Goal: Task Accomplishment & Management: Use online tool/utility

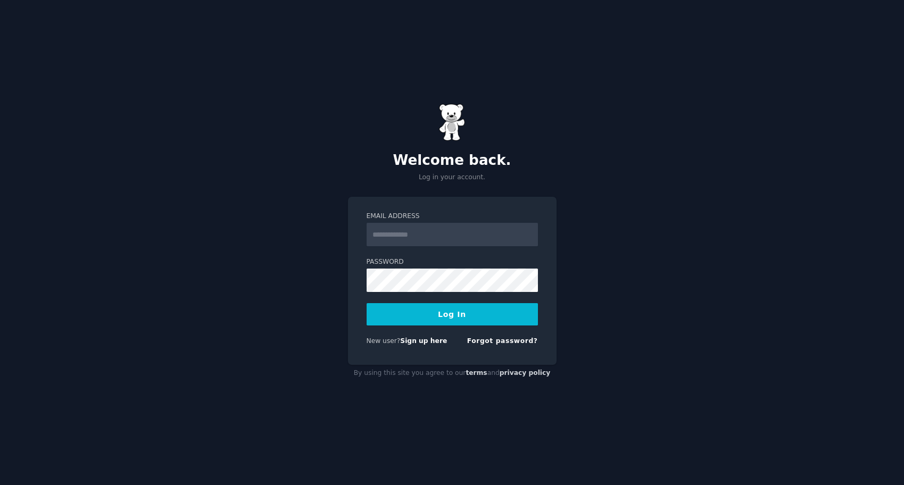
click at [424, 238] on input "Email Address" at bounding box center [451, 234] width 171 height 23
click at [426, 232] on input "Email Address" at bounding box center [451, 234] width 171 height 23
type input "**********"
click at [428, 338] on link "Sign up here" at bounding box center [423, 340] width 47 height 7
click at [413, 232] on input "Email Address" at bounding box center [451, 234] width 171 height 23
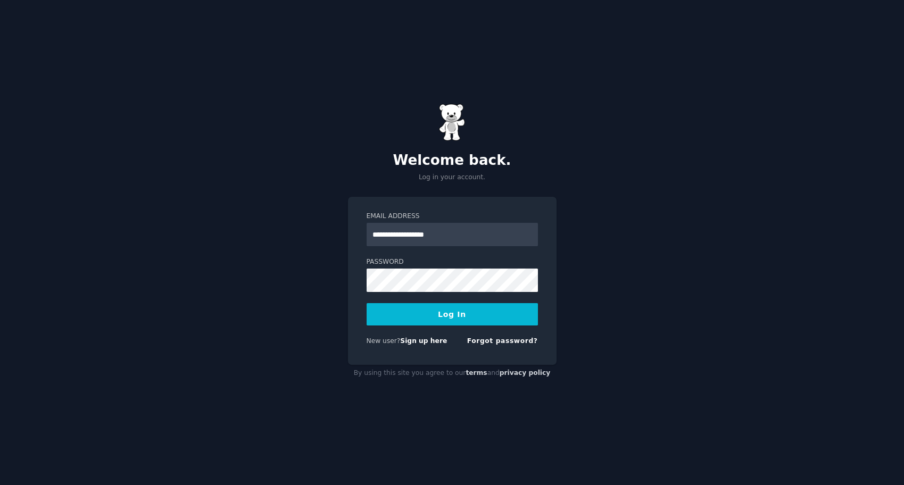
type input "**********"
click at [475, 316] on button "Log In" at bounding box center [451, 314] width 171 height 22
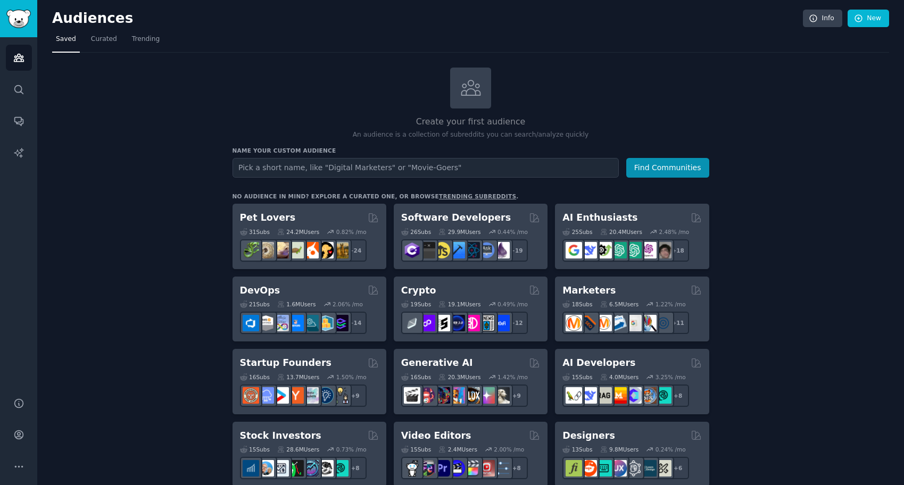
click at [482, 170] on input "text" at bounding box center [425, 168] width 386 height 20
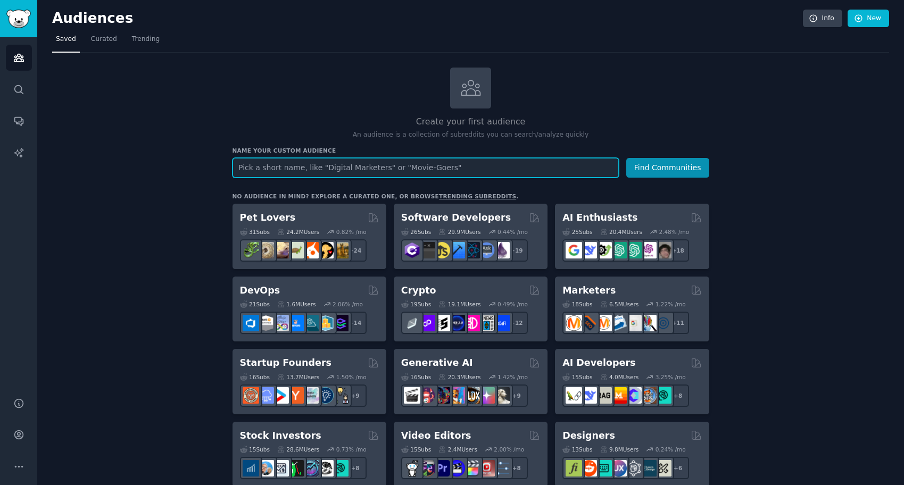
click at [439, 168] on input "text" at bounding box center [425, 168] width 386 height 20
type input "tiktok"
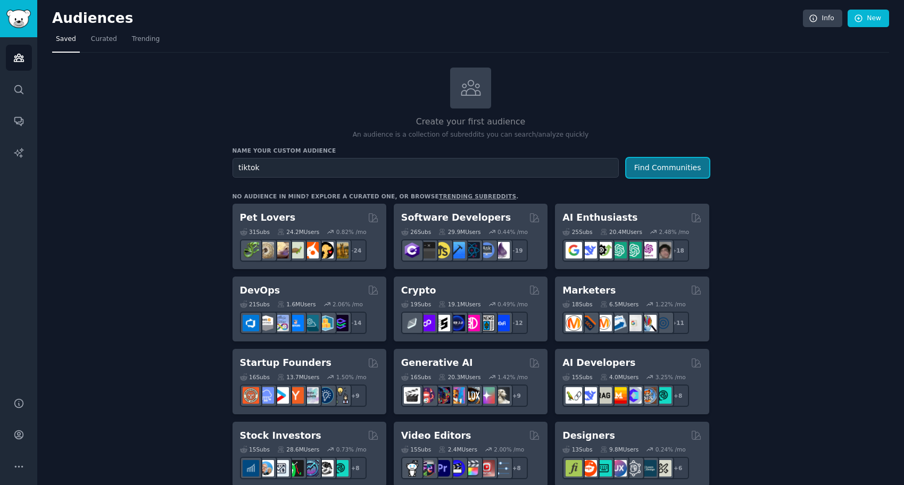
click at [657, 168] on button "Find Communities" at bounding box center [667, 168] width 83 height 20
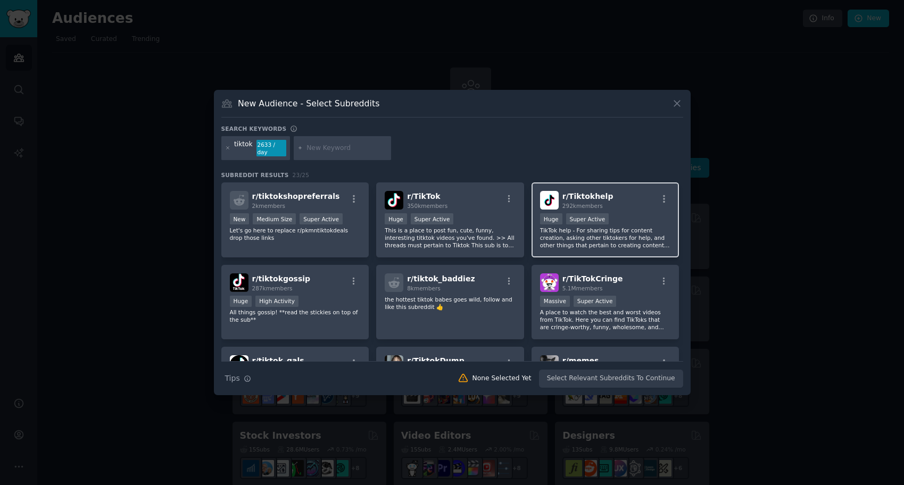
click at [585, 191] on h2 "r/ Tiktokhelp 292k members" at bounding box center [587, 200] width 51 height 19
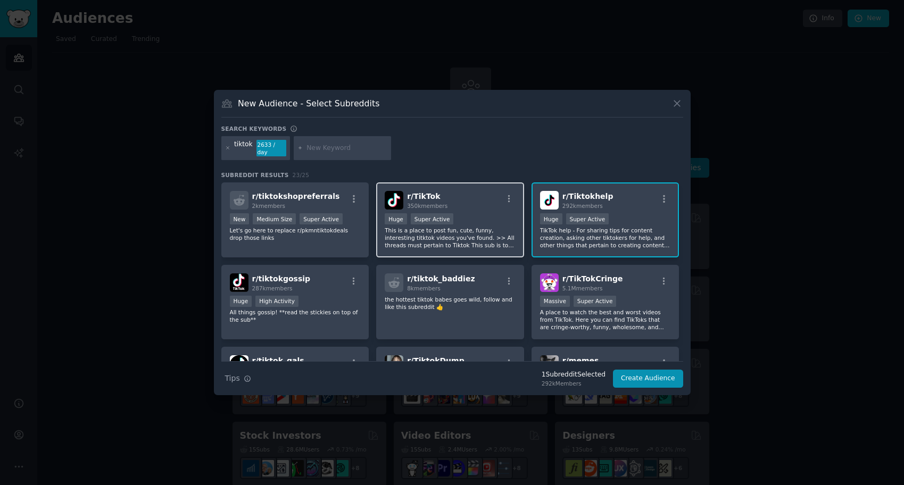
click at [466, 197] on div "r/ TikTok 350k members" at bounding box center [450, 200] width 131 height 19
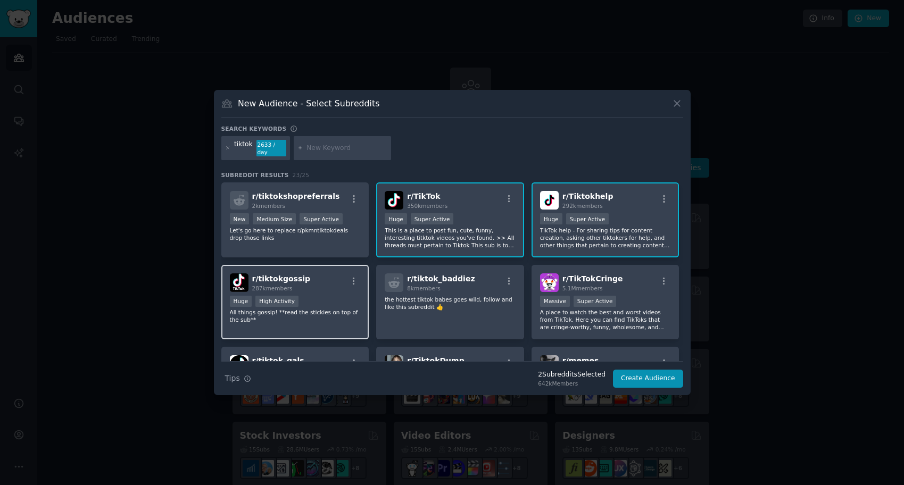
click at [329, 295] on div "r/ tiktokgossip 287k members Huge High Activity All things gossip! **read the s…" at bounding box center [295, 302] width 148 height 75
click at [481, 224] on div "100,000 - 1,000,000 members Huge Super Active" at bounding box center [450, 219] width 131 height 13
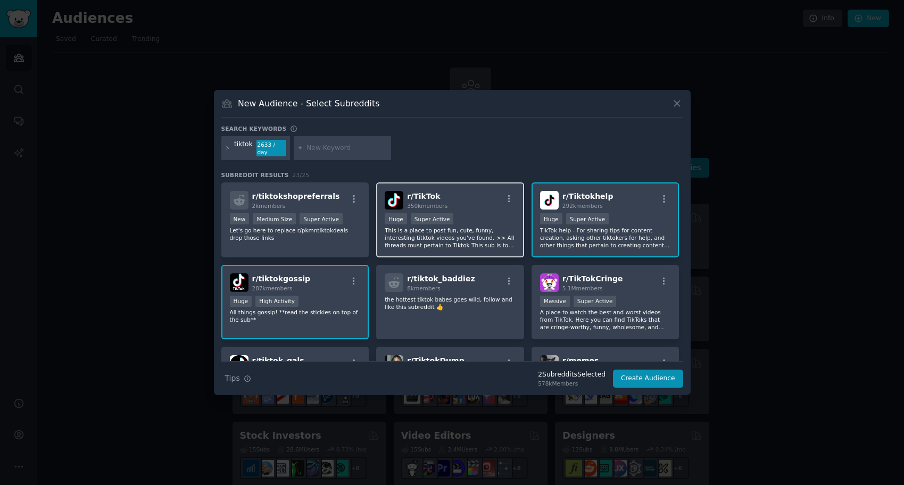
click at [481, 224] on div "100,000 - 1,000,000 members Huge Super Active" at bounding box center [450, 219] width 131 height 13
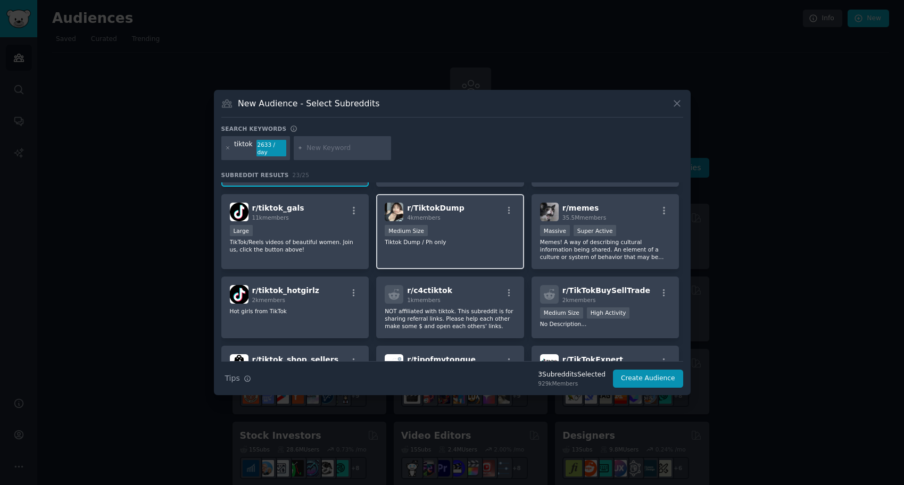
scroll to position [160, 0]
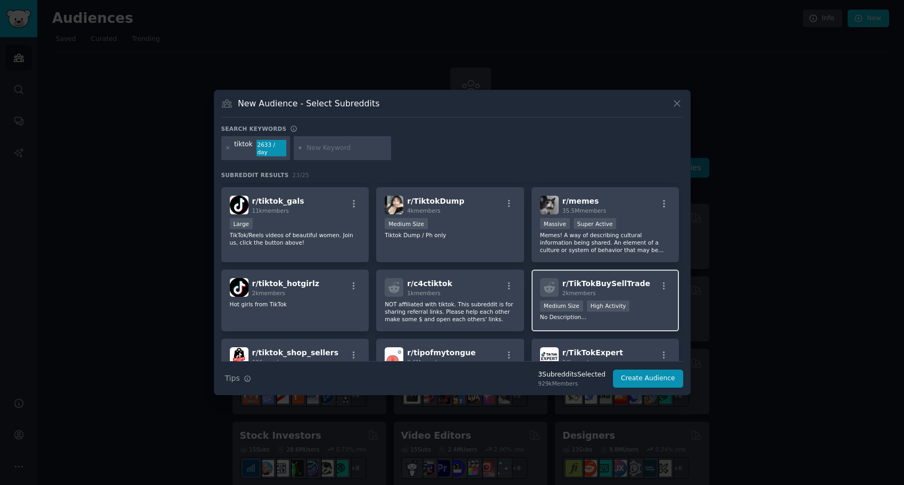
click at [633, 286] on span "r/ TikTokBuySellTrade" at bounding box center [606, 283] width 88 height 9
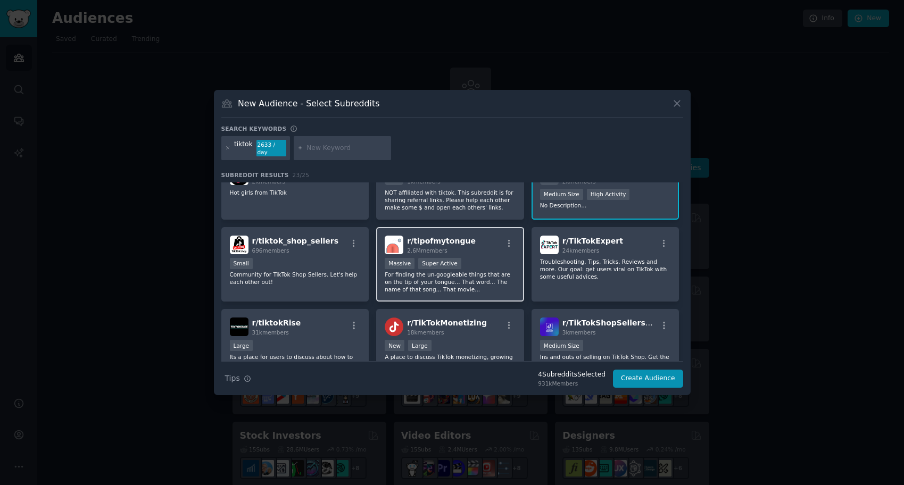
scroll to position [274, 0]
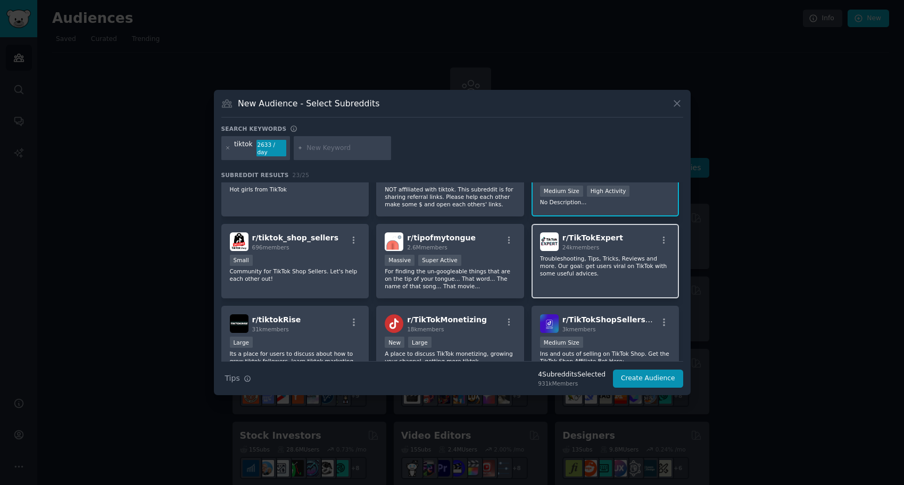
click at [633, 263] on p "Troubleshooting, Tips, Tricks, Reviews and more. Our goal: get users viral on T…" at bounding box center [605, 266] width 131 height 22
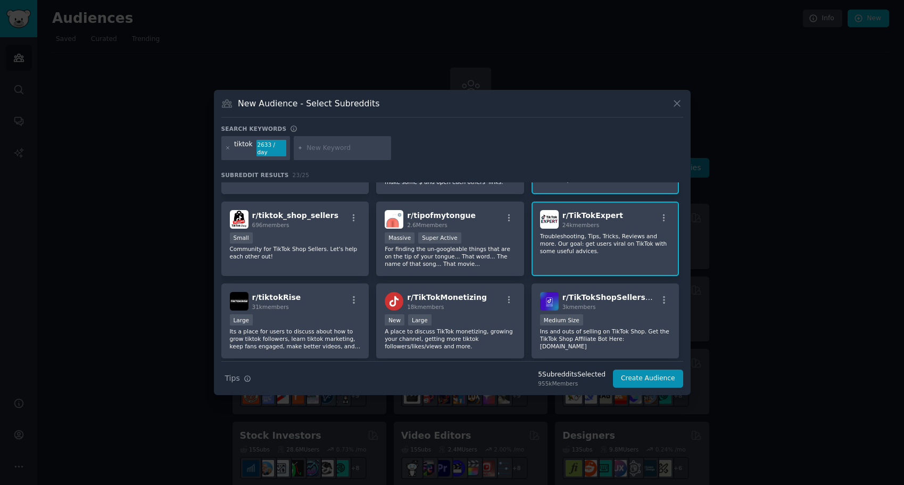
scroll to position [299, 0]
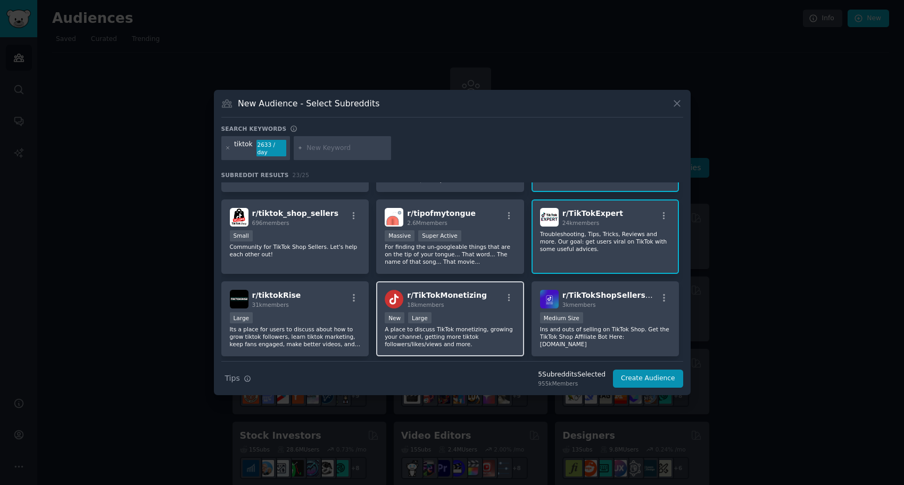
click at [477, 314] on div "New Large" at bounding box center [450, 318] width 131 height 13
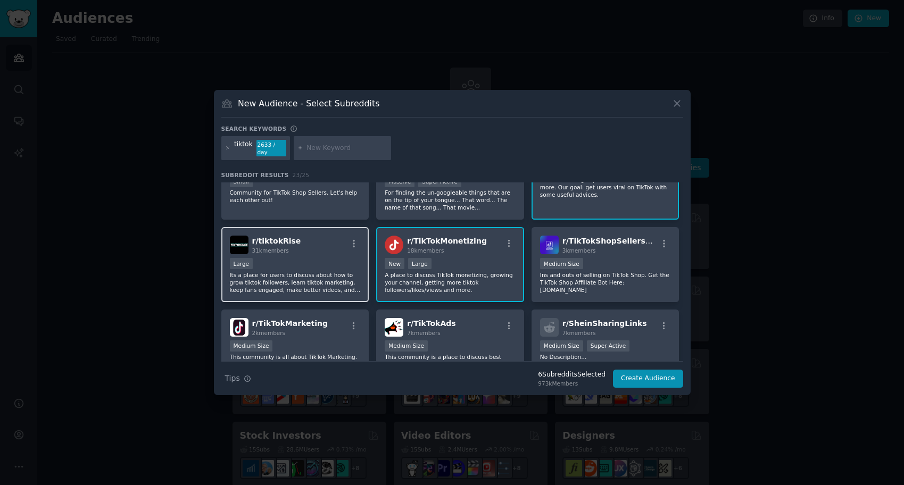
scroll to position [354, 0]
click at [324, 273] on p "Its a place for users to discuss about how to grow tiktok followers, learn tikt…" at bounding box center [295, 281] width 131 height 22
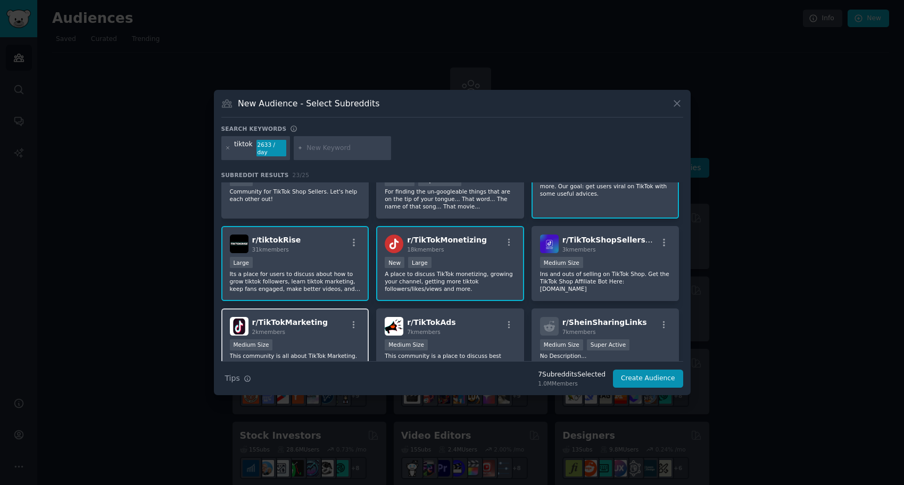
click at [341, 341] on div "Medium Size" at bounding box center [295, 345] width 131 height 13
click at [648, 382] on button "Create Audience" at bounding box center [648, 379] width 70 height 18
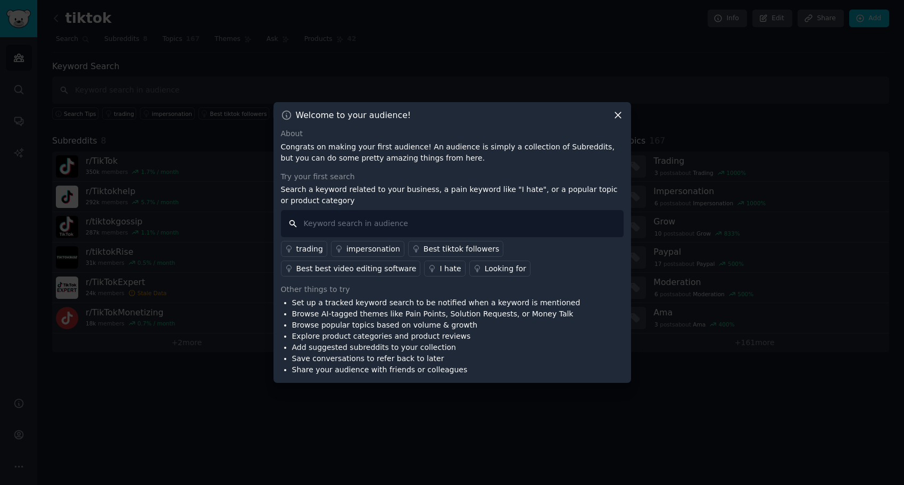
click at [391, 221] on input "text" at bounding box center [452, 223] width 343 height 27
type input "monetize"
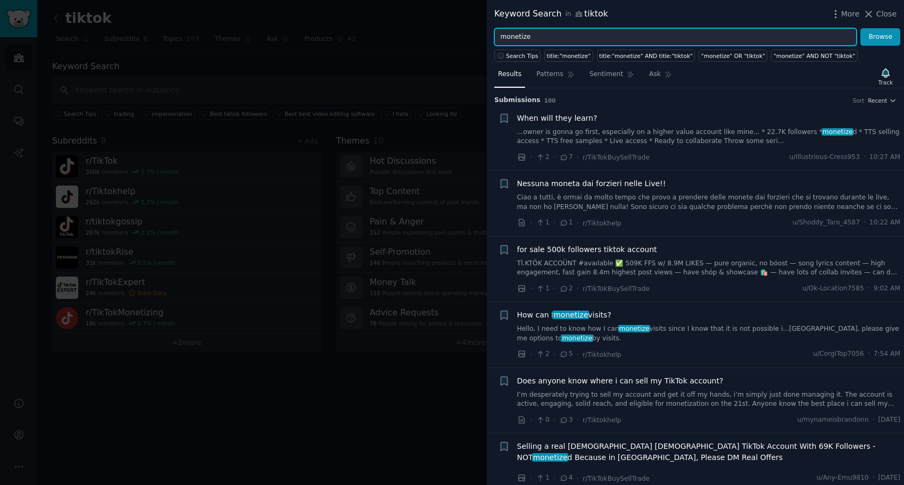
click at [523, 41] on input "monetize" at bounding box center [675, 37] width 362 height 18
click at [860, 28] on button "Browse" at bounding box center [880, 37] width 40 height 18
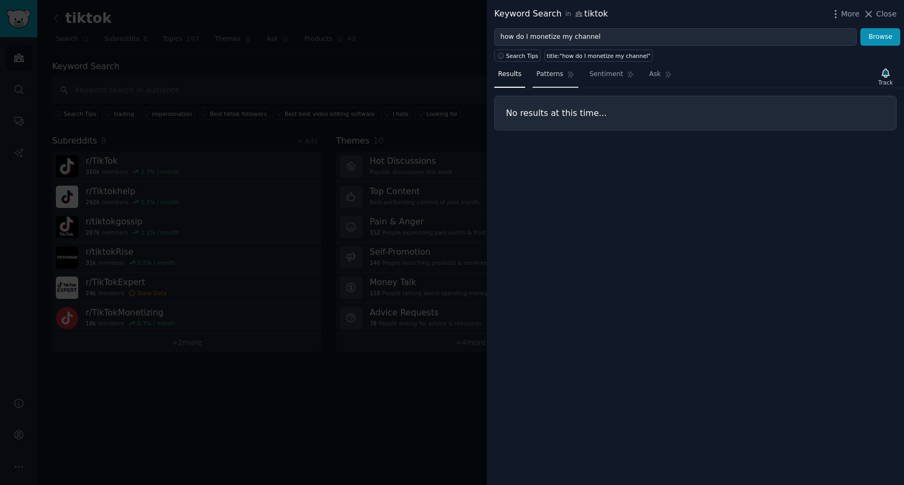
click at [549, 74] on span "Patterns" at bounding box center [549, 75] width 27 height 10
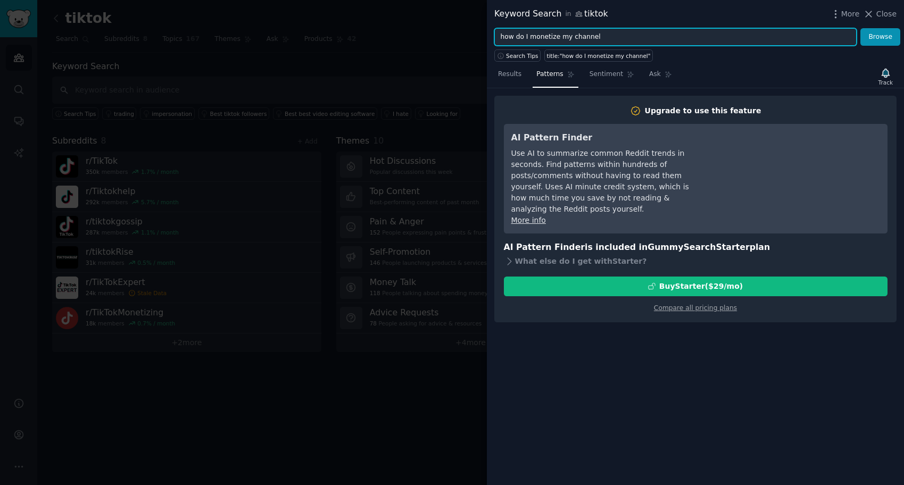
click at [545, 37] on input "how do I monetize my channel" at bounding box center [675, 37] width 362 height 18
type input "monetize"
click at [860, 28] on button "Browse" at bounding box center [880, 37] width 40 height 18
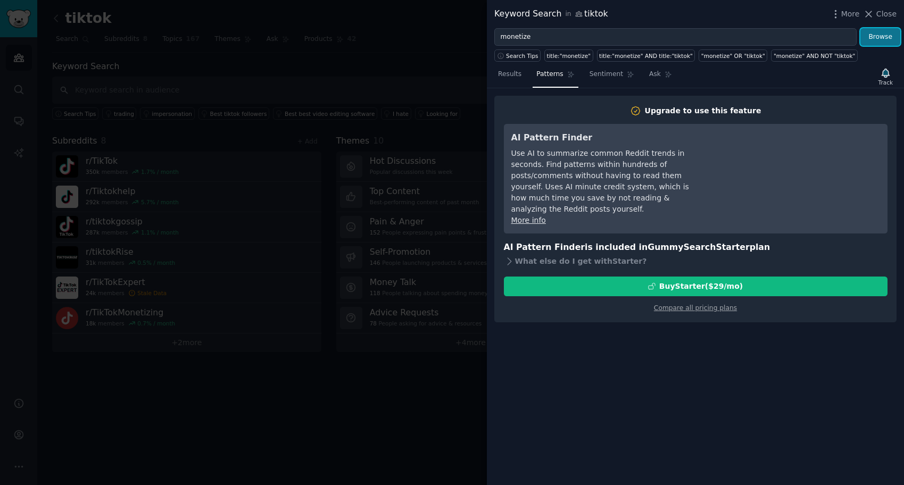
click at [881, 40] on button "Browse" at bounding box center [880, 37] width 40 height 18
click at [653, 77] on span "Ask" at bounding box center [655, 75] width 12 height 10
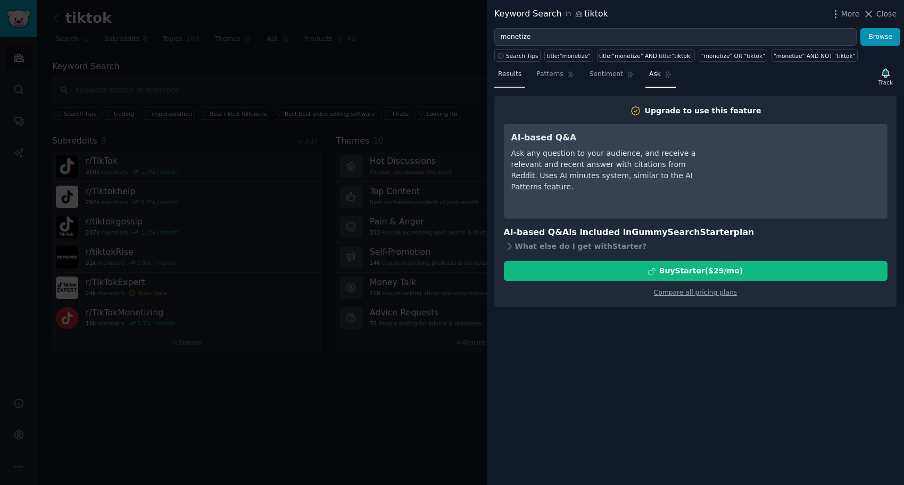
click at [516, 72] on span "Results" at bounding box center [509, 75] width 23 height 10
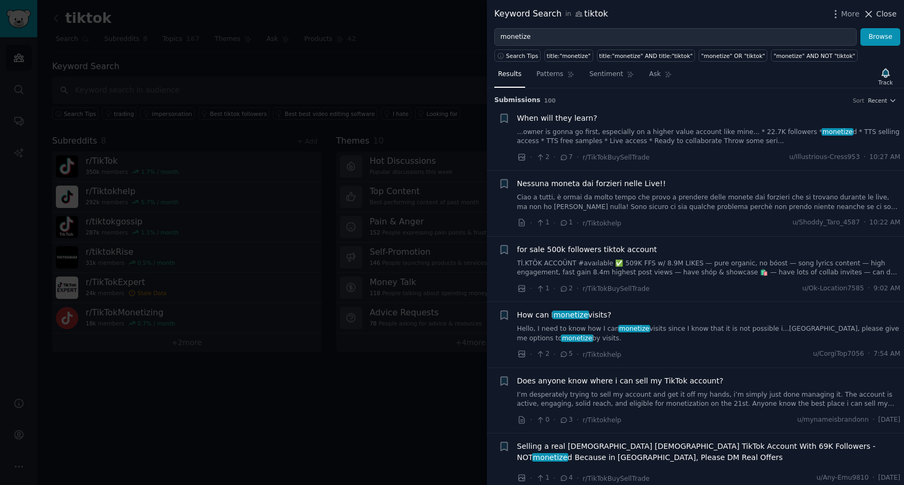
click at [874, 16] on icon at bounding box center [868, 14] width 11 height 11
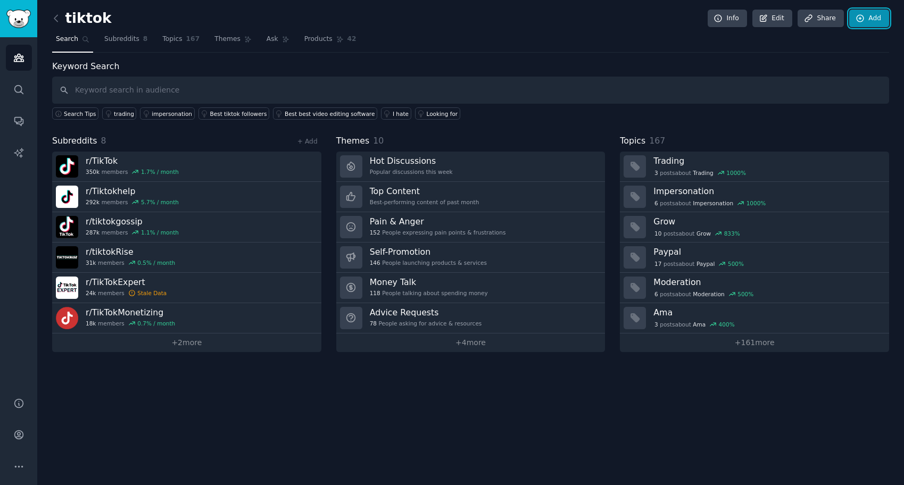
click at [871, 20] on link "Add" at bounding box center [869, 19] width 40 height 18
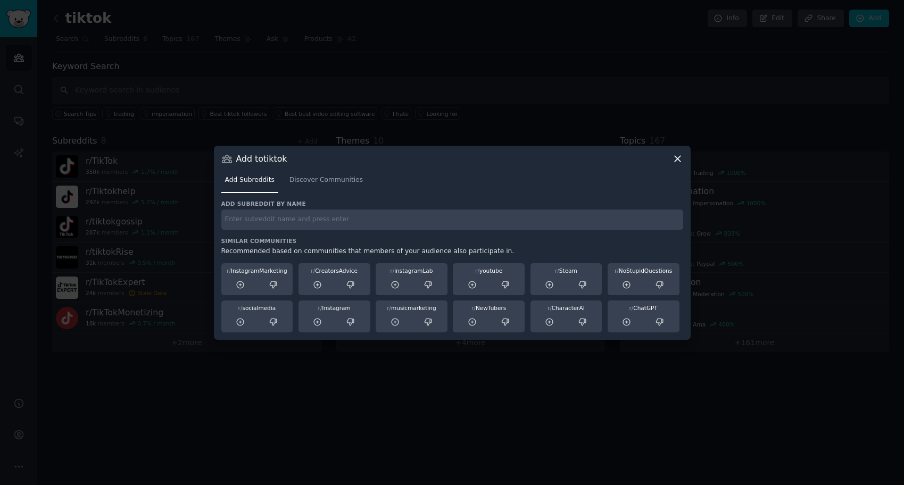
click at [673, 156] on icon at bounding box center [677, 158] width 11 height 11
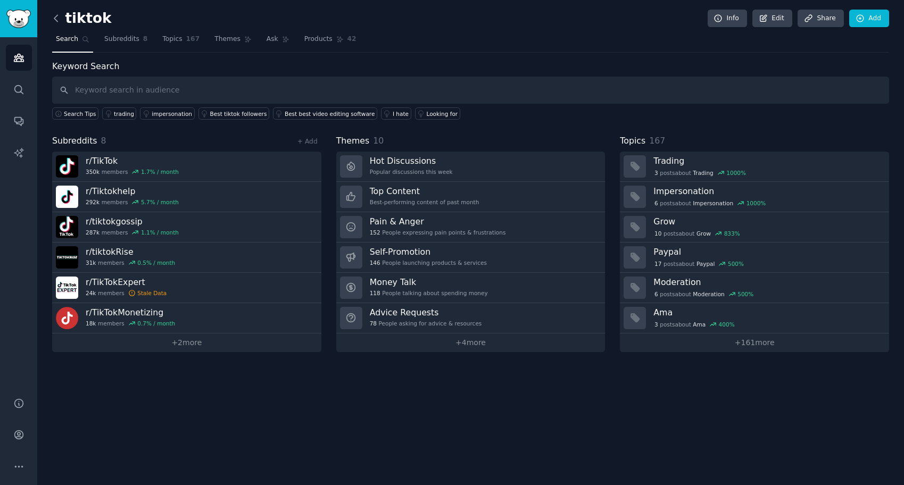
click at [55, 19] on icon at bounding box center [56, 18] width 11 height 11
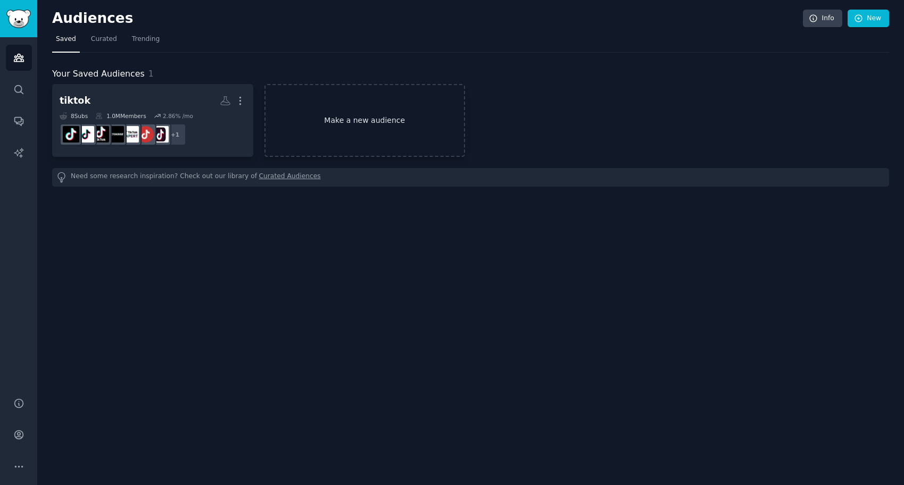
click at [339, 113] on link "Make a new audience" at bounding box center [364, 120] width 201 height 73
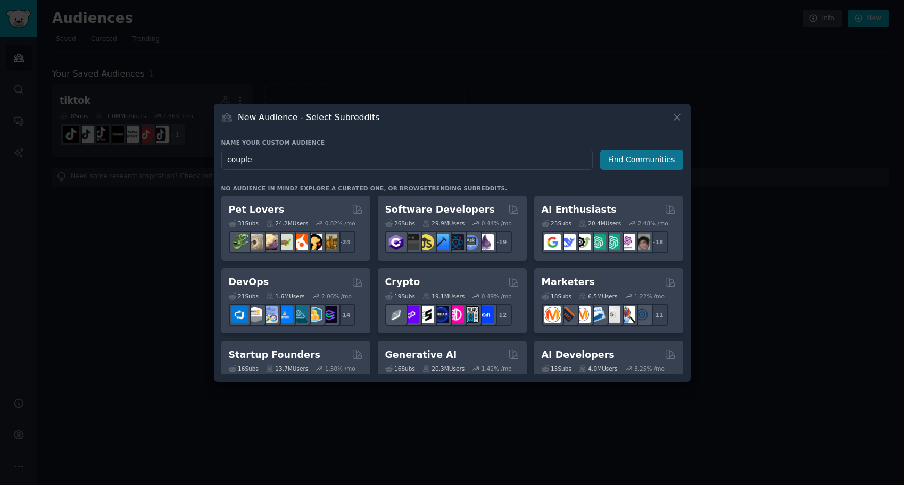
type input "couple"
click at [643, 159] on button "Find Communities" at bounding box center [641, 160] width 83 height 20
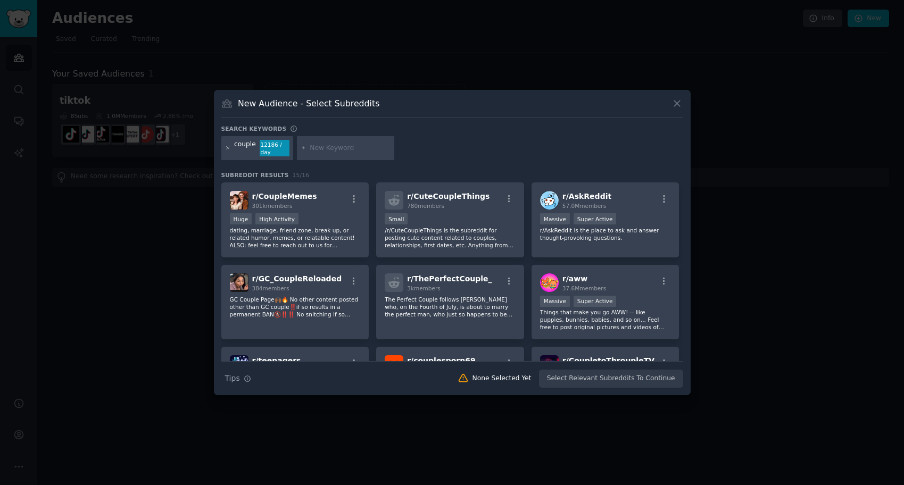
click at [227, 147] on icon at bounding box center [228, 148] width 6 height 6
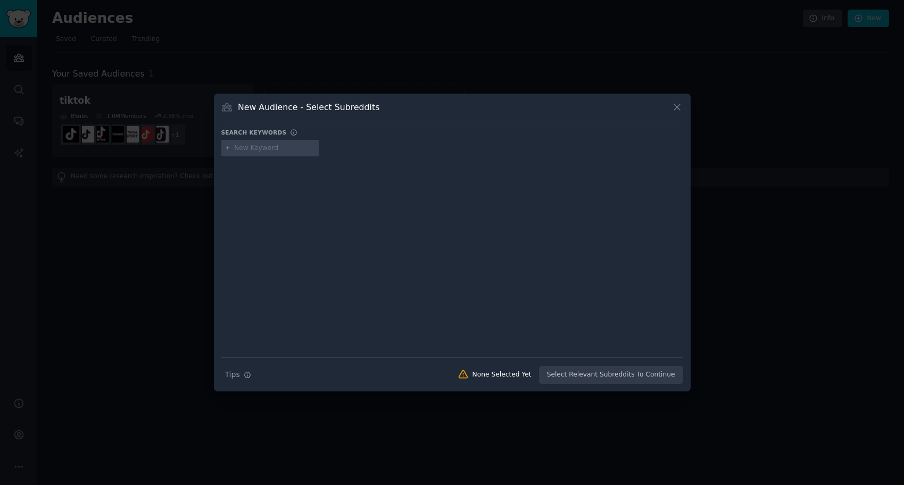
click at [240, 150] on input "text" at bounding box center [274, 149] width 81 height 10
type input "relationships"
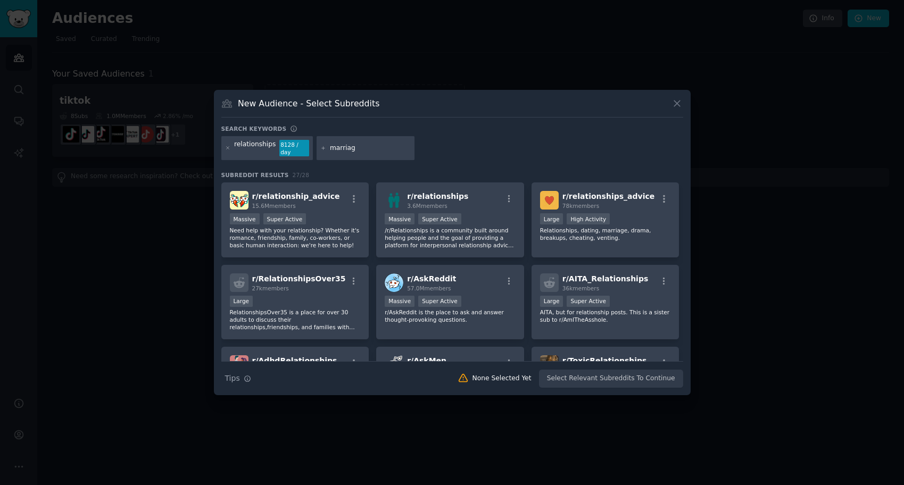
type input "marriage"
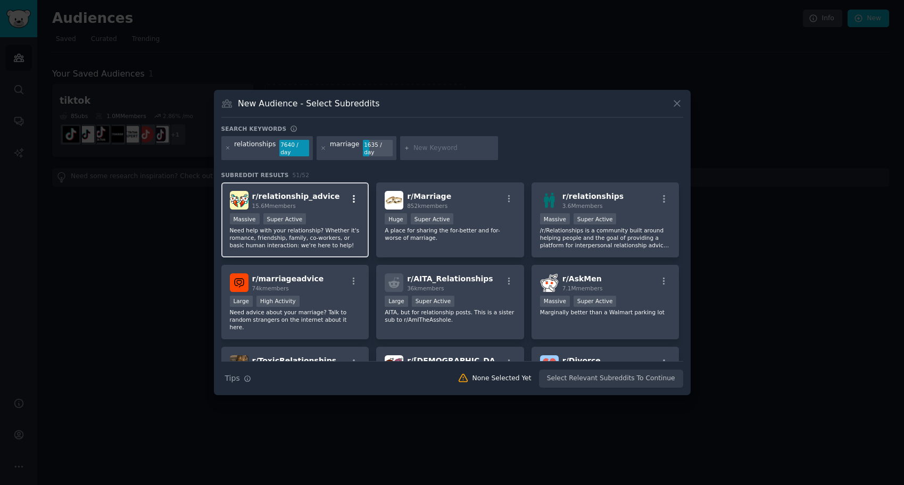
click at [354, 194] on icon "button" at bounding box center [354, 199] width 10 height 10
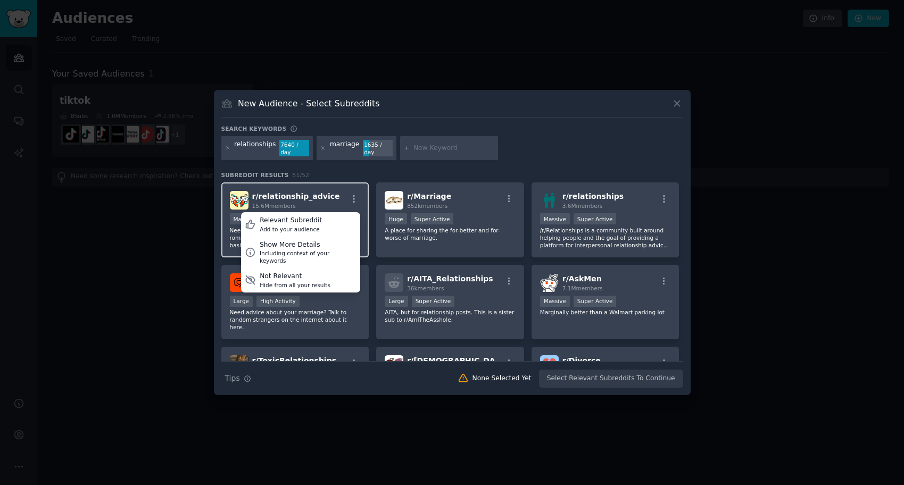
click at [333, 196] on div "r/ relationship_advice 15.6M members Relevant Subreddit Add to your audience Sh…" at bounding box center [295, 200] width 131 height 19
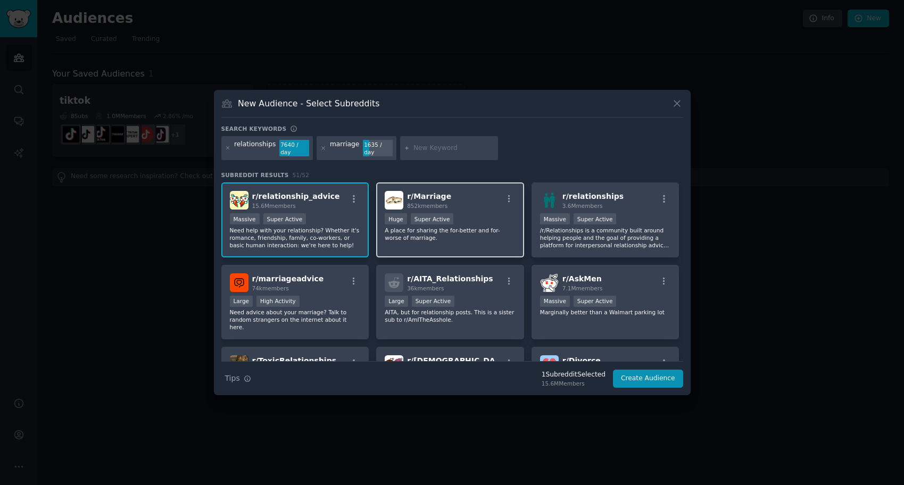
click at [459, 204] on div "r/ Marriage 852k members" at bounding box center [450, 200] width 131 height 19
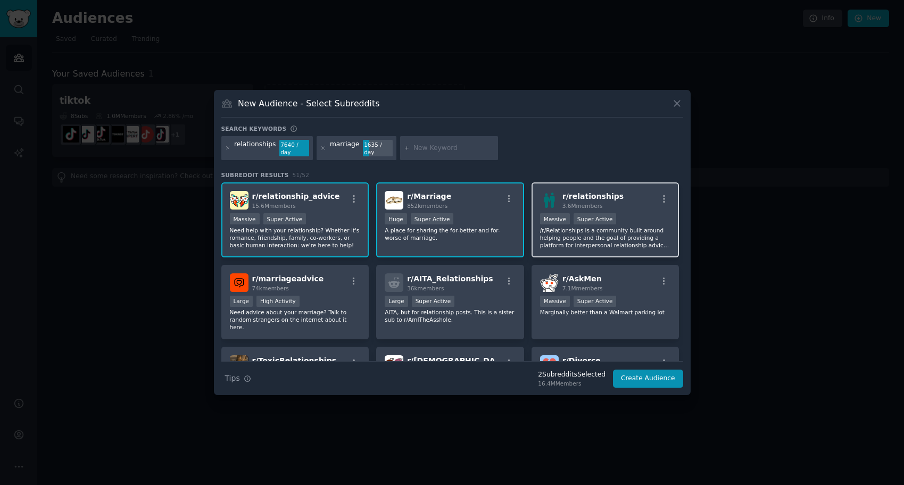
click at [595, 240] on p "/r/Relationships is a community built around helping people and the goal of pro…" at bounding box center [605, 238] width 131 height 22
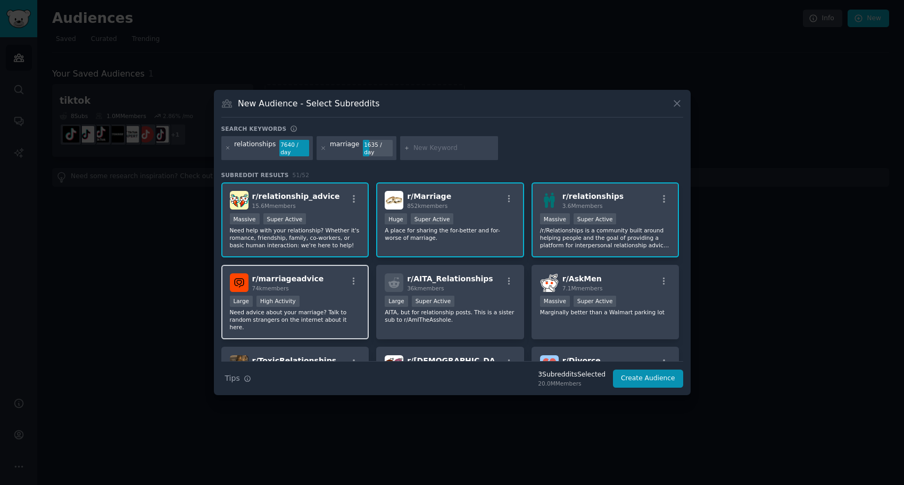
click at [326, 305] on div "Large High Activity" at bounding box center [295, 302] width 131 height 13
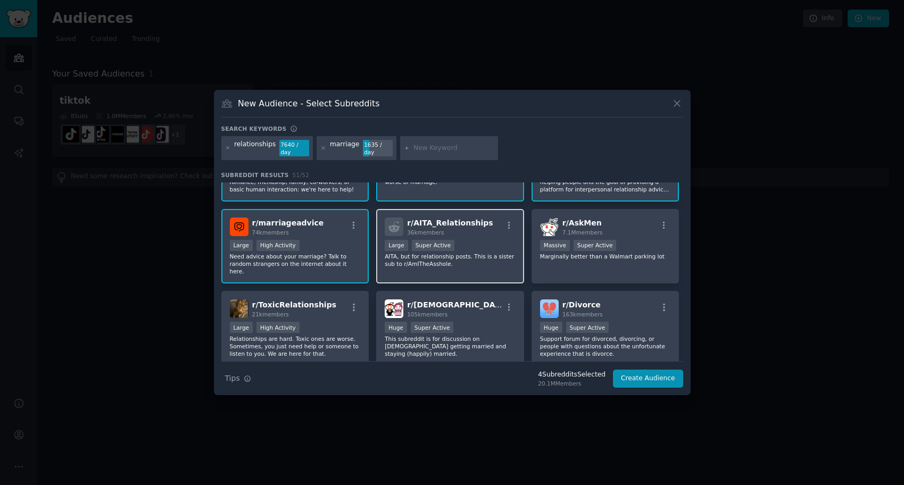
scroll to position [56, 0]
click at [466, 245] on div "Large Super Active" at bounding box center [450, 245] width 131 height 13
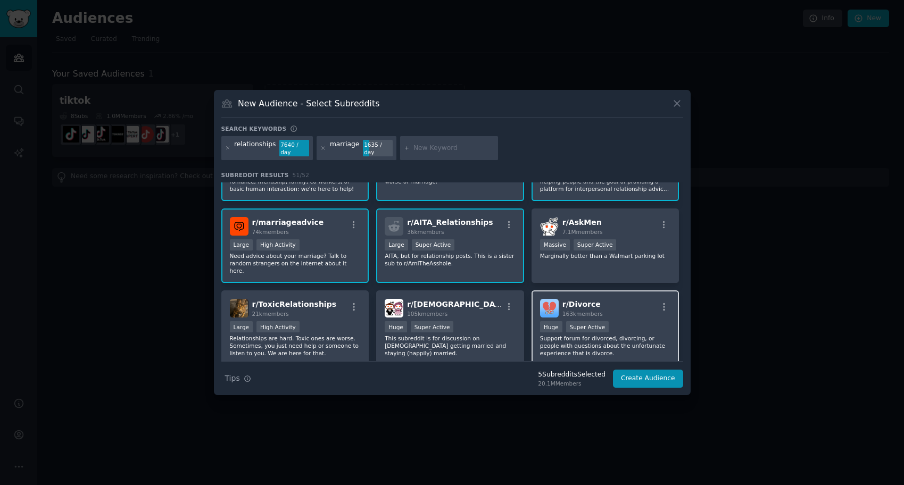
click at [619, 301] on div "r/ Divorce 163k members" at bounding box center [605, 308] width 131 height 19
click at [331, 321] on div "Large High Activity" at bounding box center [295, 327] width 131 height 13
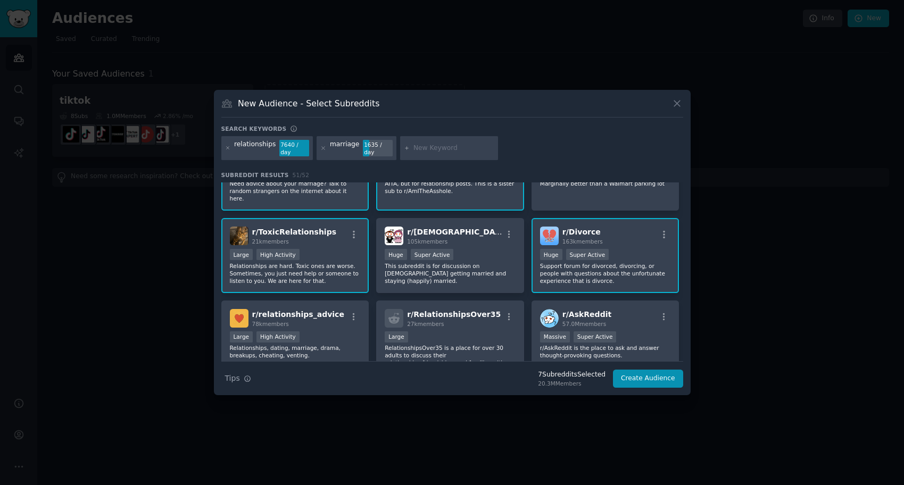
scroll to position [137, 0]
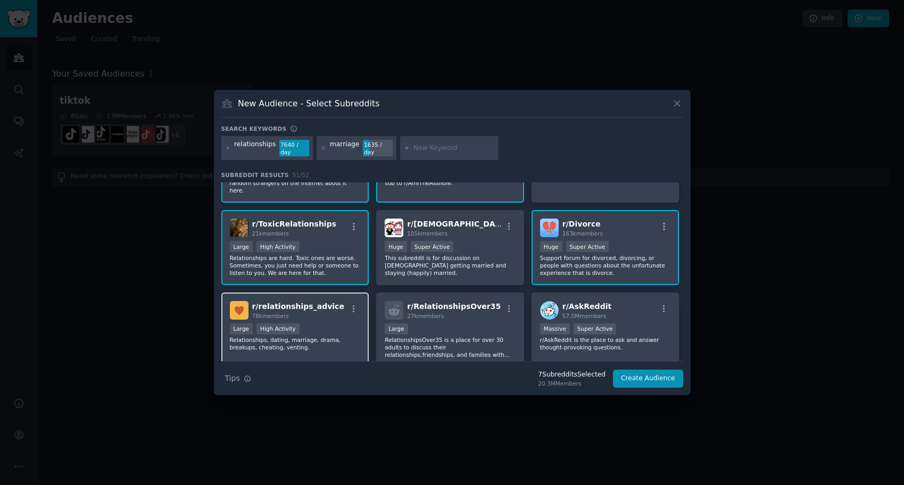
click at [325, 325] on div "Large High Activity" at bounding box center [295, 329] width 131 height 13
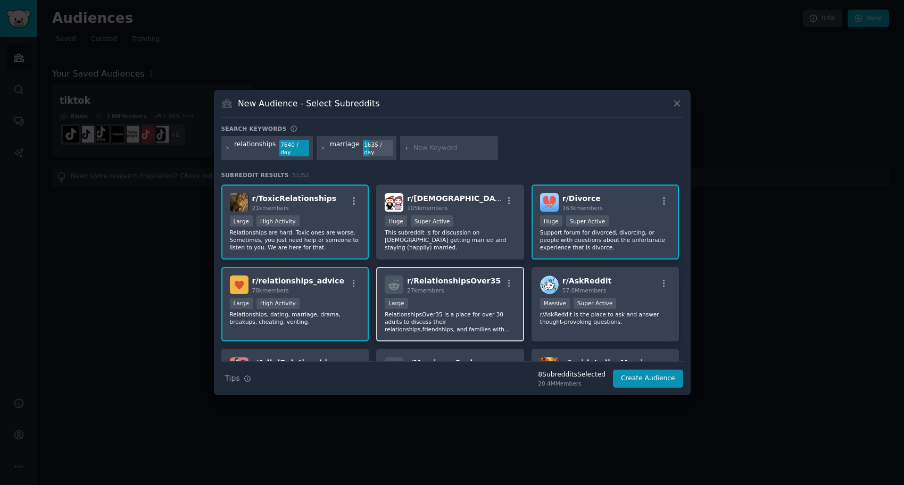
click at [492, 298] on div "10,000 - 100,000 members Large" at bounding box center [450, 304] width 131 height 13
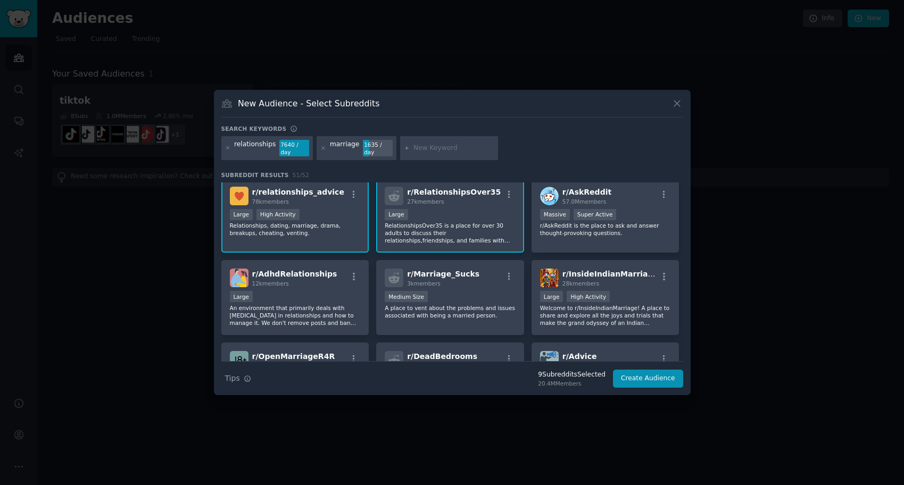
scroll to position [253, 0]
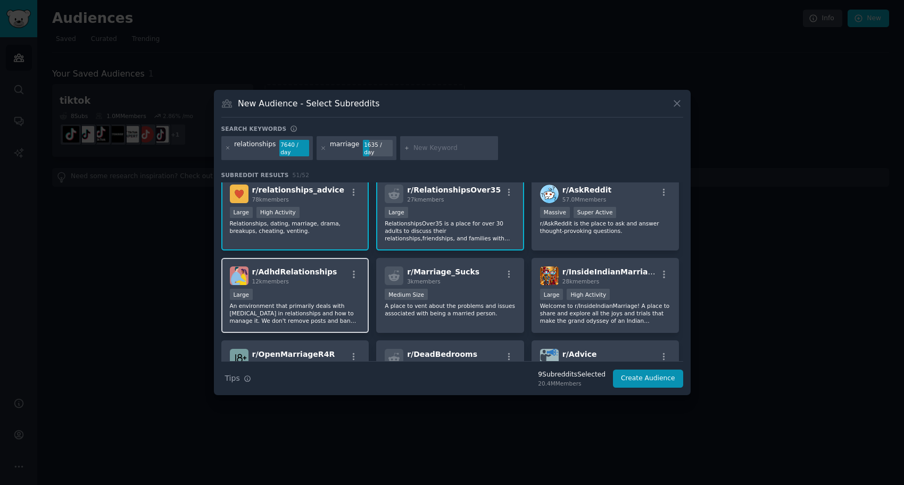
click at [333, 291] on div "Large" at bounding box center [295, 295] width 131 height 13
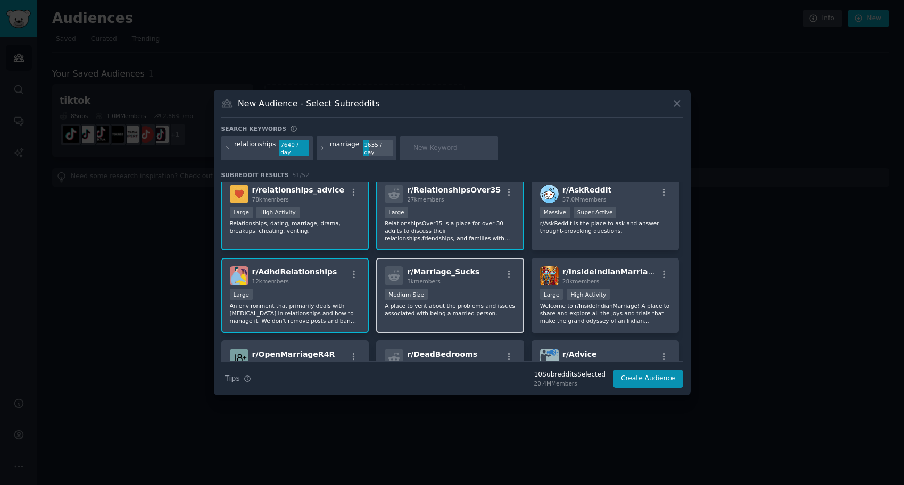
click at [487, 289] on div "Medium Size" at bounding box center [450, 295] width 131 height 13
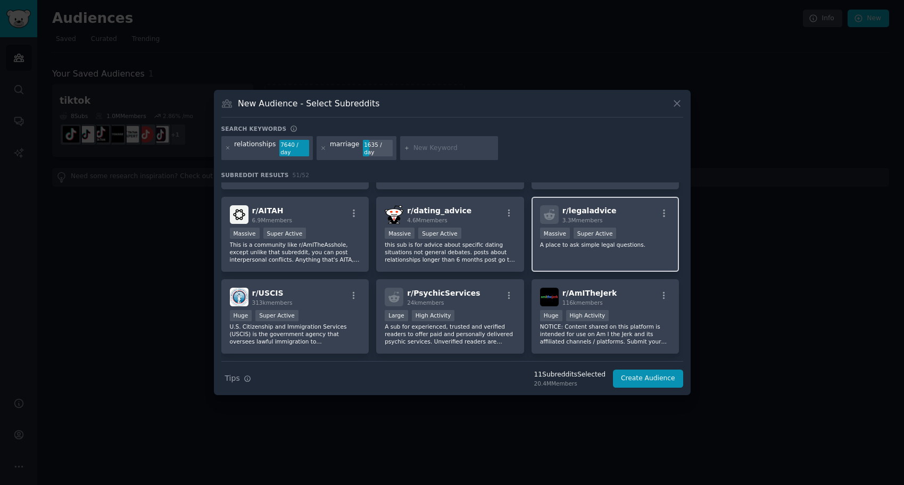
scroll to position [480, 0]
click at [655, 378] on button "Create Audience" at bounding box center [648, 379] width 70 height 18
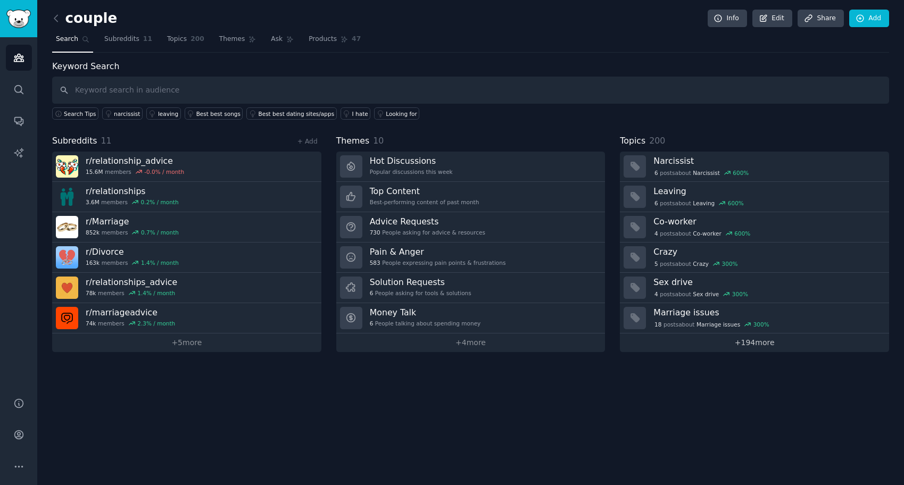
click at [757, 345] on link "+ 194 more" at bounding box center [754, 342] width 269 height 19
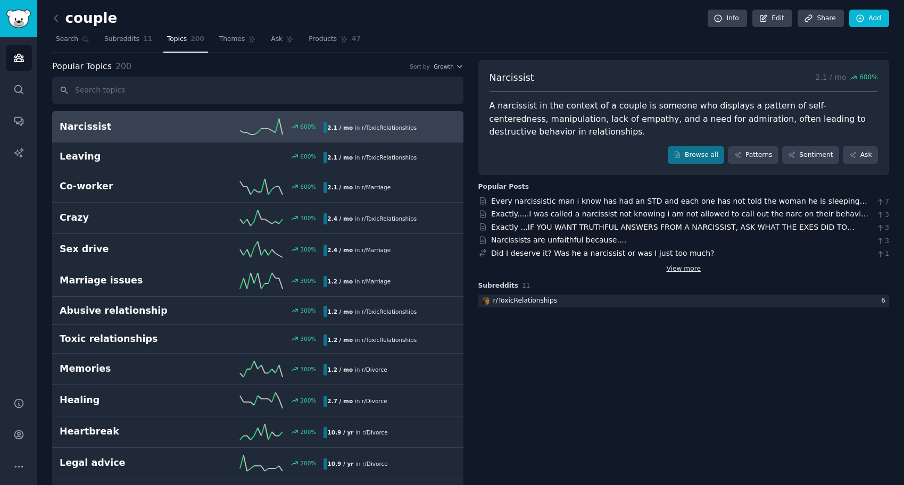
click at [671, 269] on link "View more" at bounding box center [683, 269] width 35 height 10
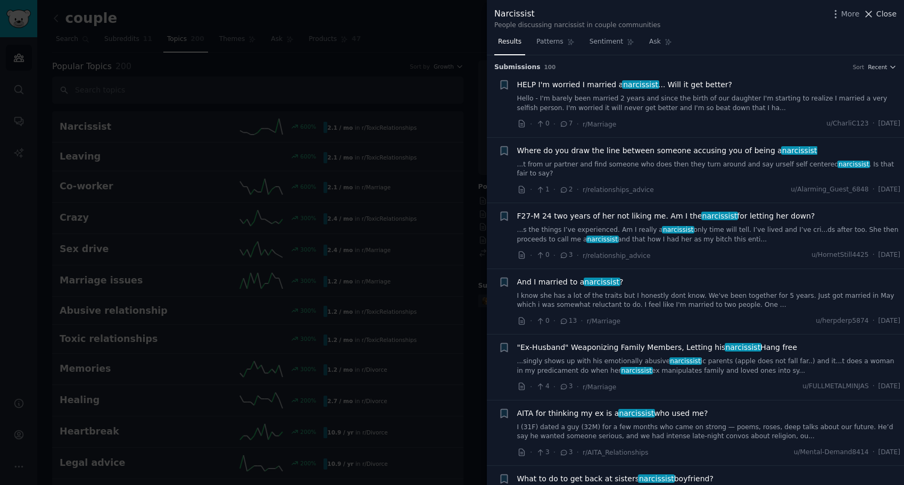
click at [880, 13] on span "Close" at bounding box center [886, 14] width 20 height 11
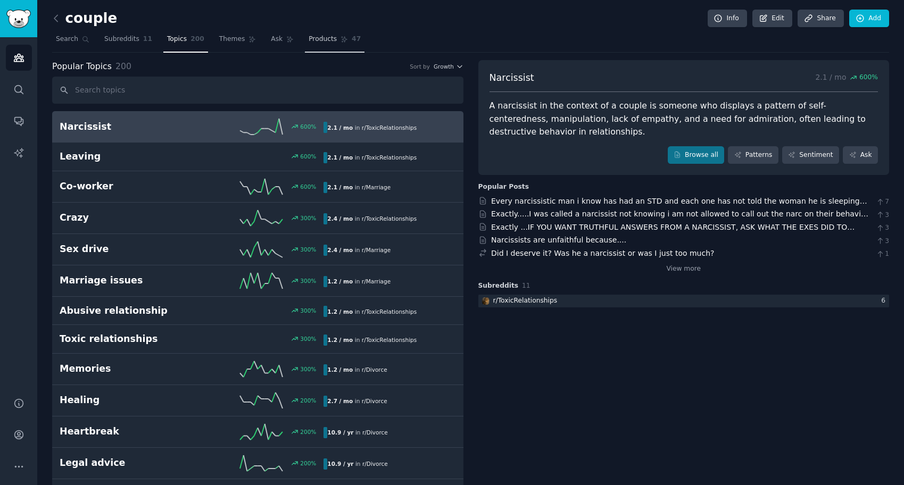
click at [316, 43] on span "Products" at bounding box center [322, 40] width 28 height 10
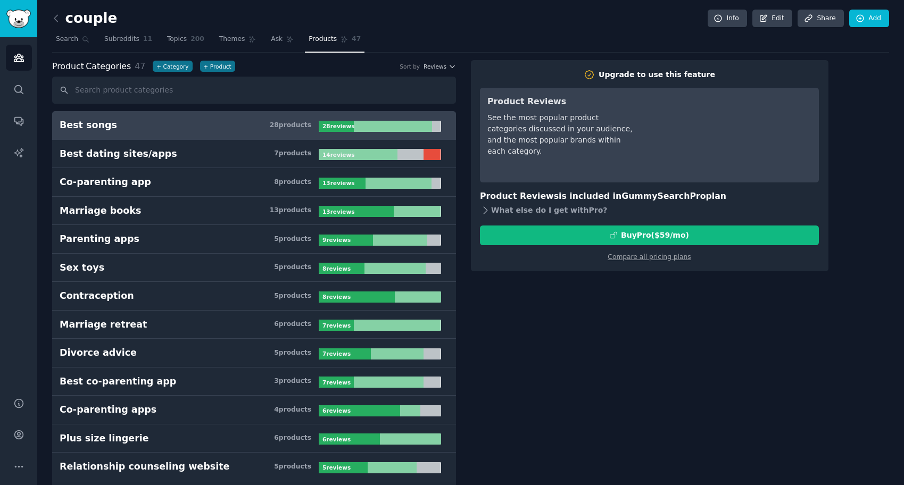
click at [481, 203] on div "What else do I get with Pro ?" at bounding box center [649, 210] width 339 height 15
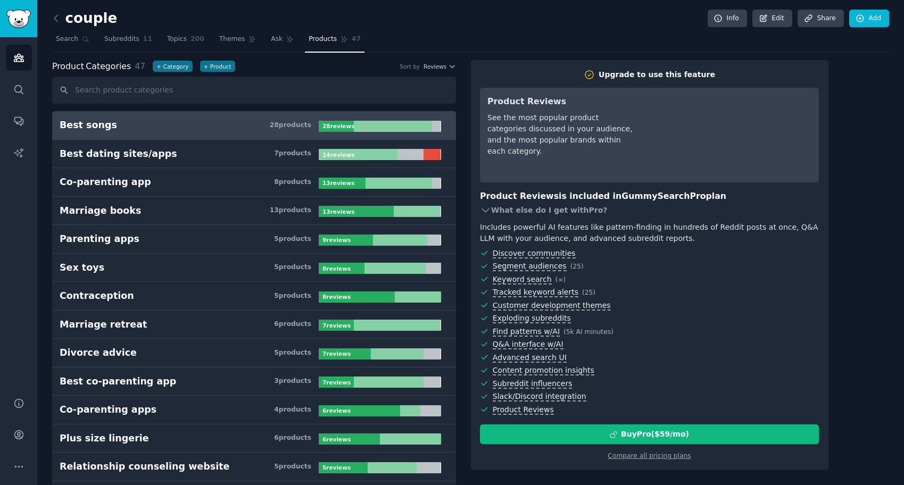
click at [481, 204] on div "What else do I get with Pro ?" at bounding box center [649, 210] width 339 height 15
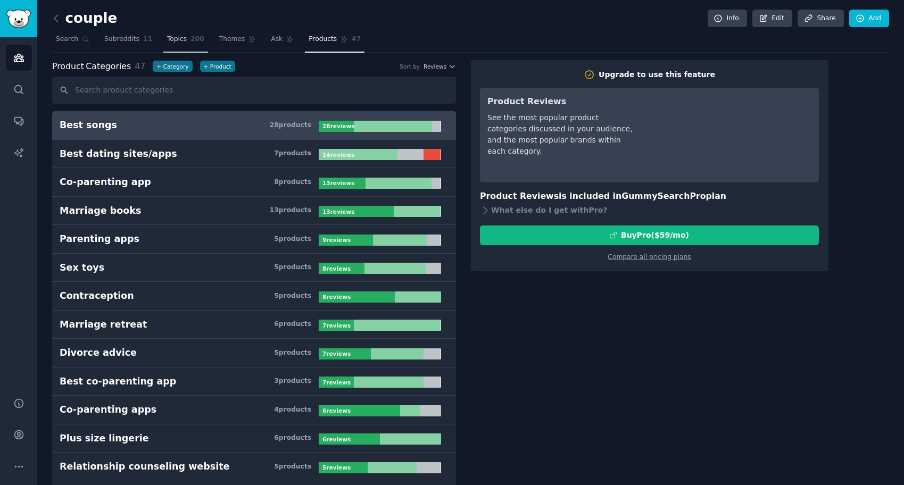
click at [185, 41] on link "Topics 200" at bounding box center [185, 42] width 45 height 22
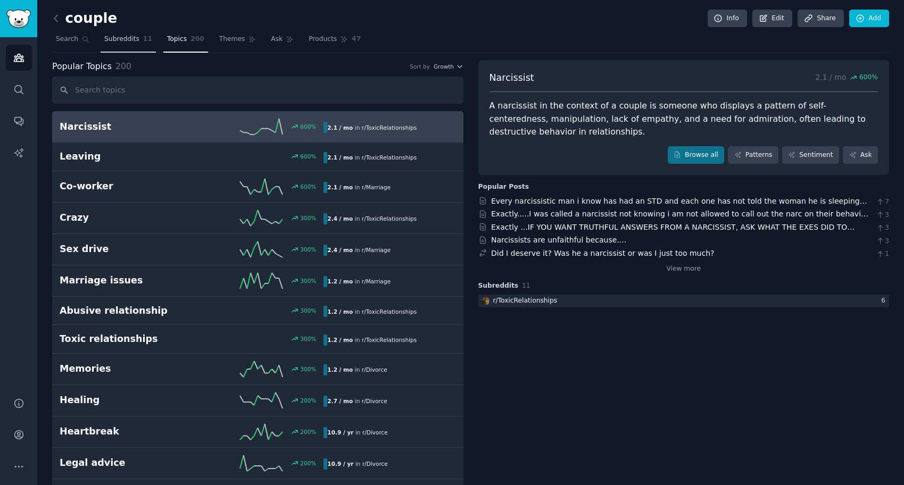
click at [134, 39] on span "Subreddits" at bounding box center [121, 40] width 35 height 10
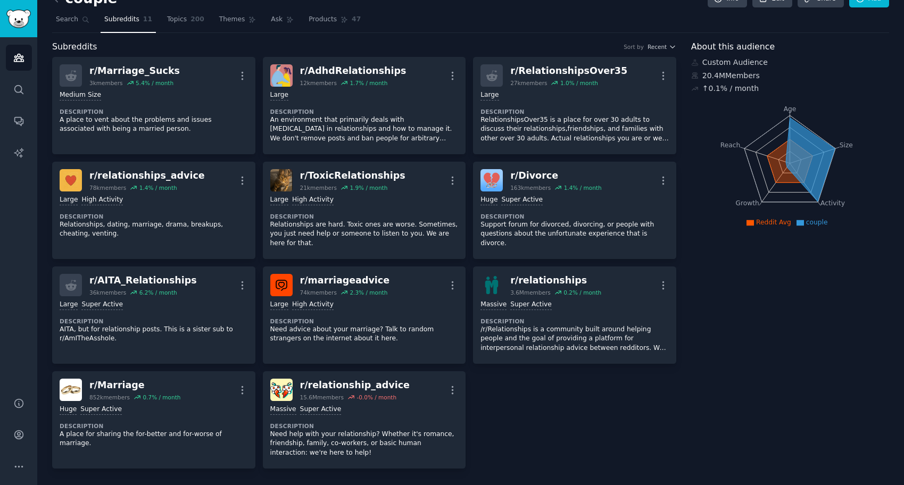
scroll to position [28, 0]
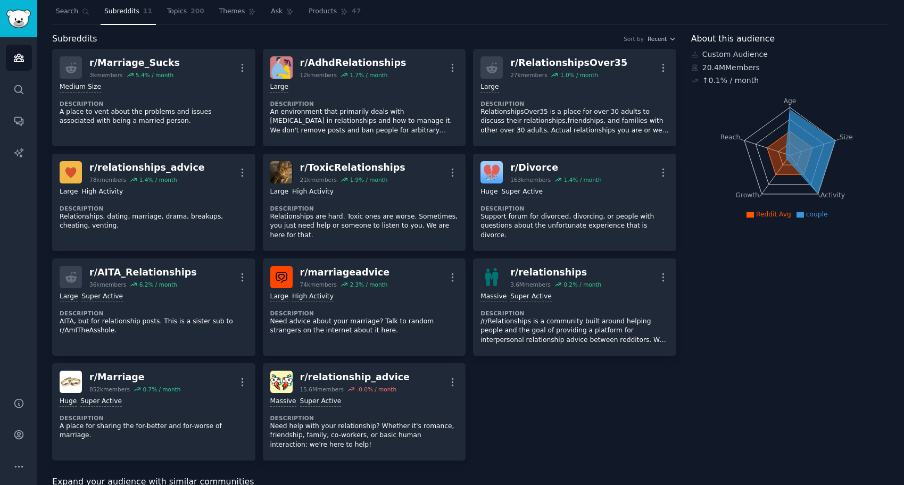
click at [802, 171] on icon at bounding box center [810, 152] width 49 height 84
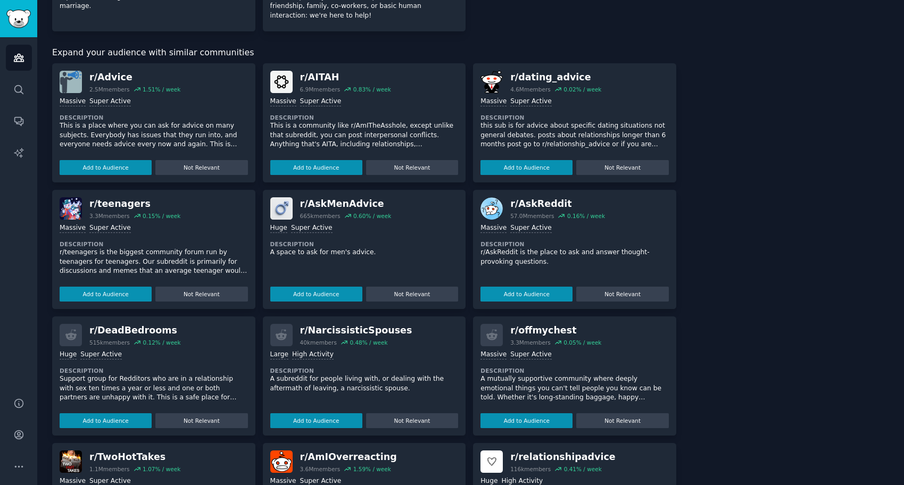
scroll to position [0, 0]
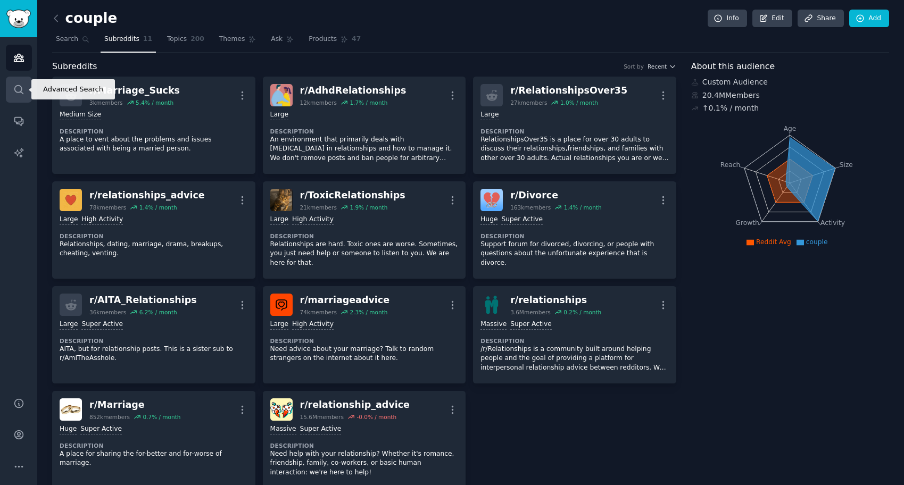
click at [16, 92] on icon "Sidebar" at bounding box center [18, 89] width 11 height 11
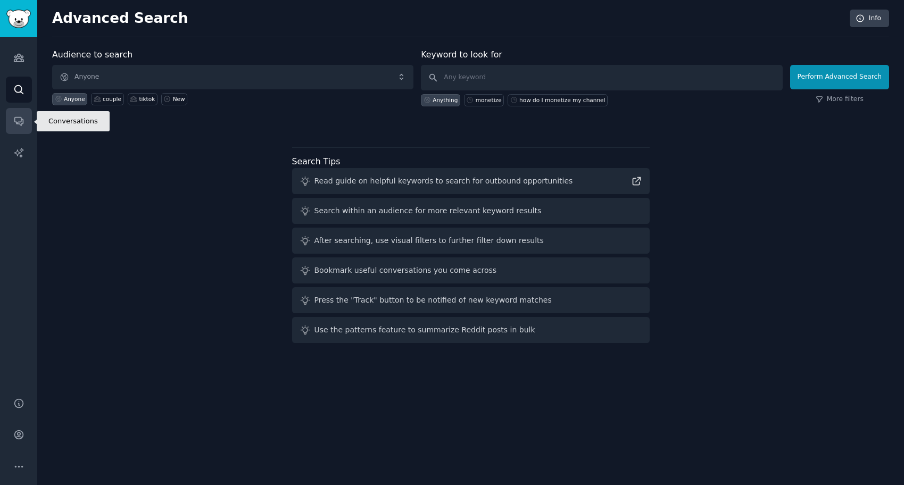
click at [19, 123] on icon "Sidebar" at bounding box center [18, 122] width 9 height 9
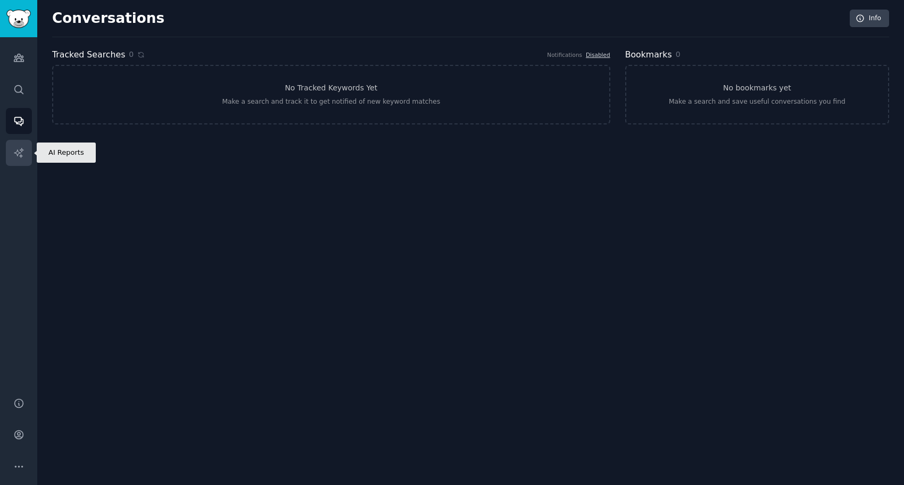
click at [21, 146] on link "AI Reports" at bounding box center [19, 153] width 26 height 26
